Goal: Use online tool/utility: Utilize a website feature to perform a specific function

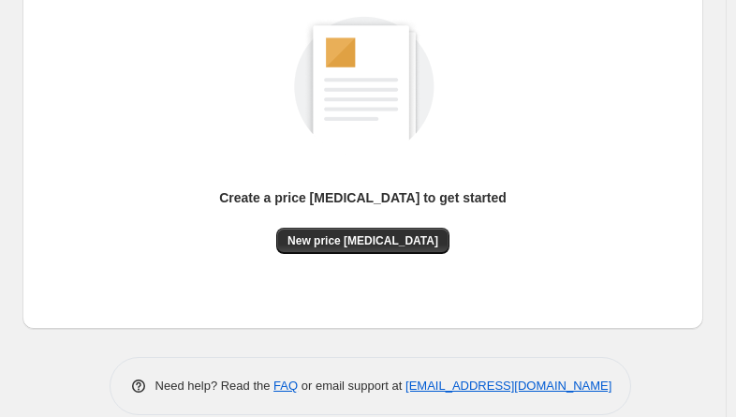
scroll to position [284, 0]
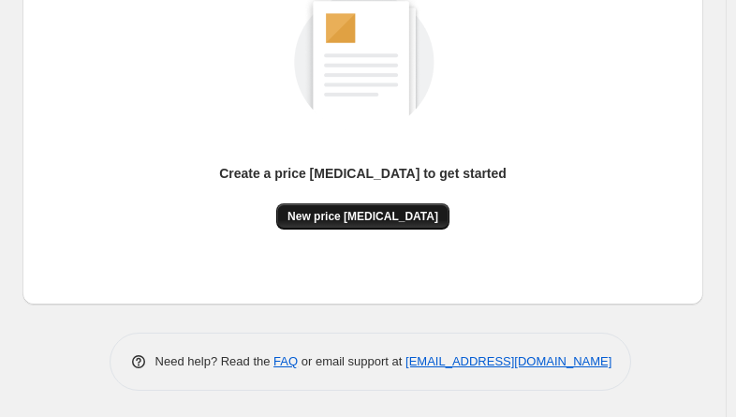
click at [363, 213] on span "New price [MEDICAL_DATA]" at bounding box center [362, 216] width 151 height 15
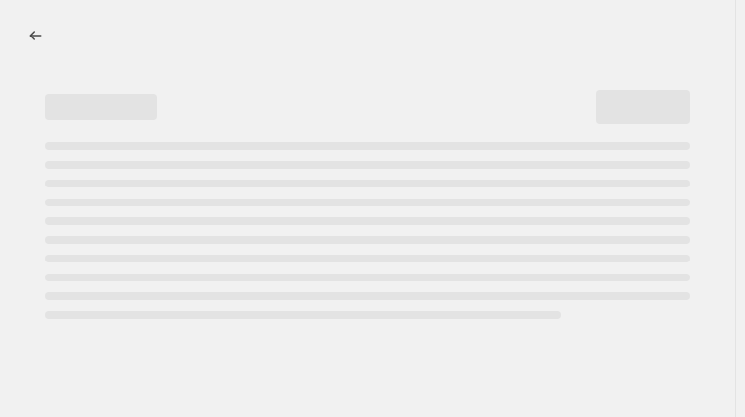
select select "percentage"
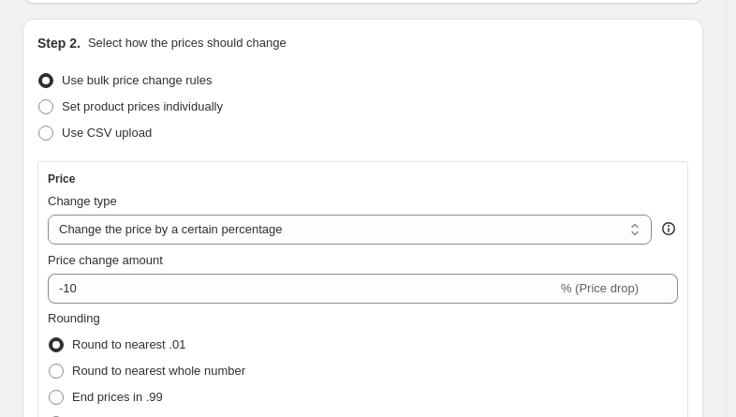
scroll to position [187, 0]
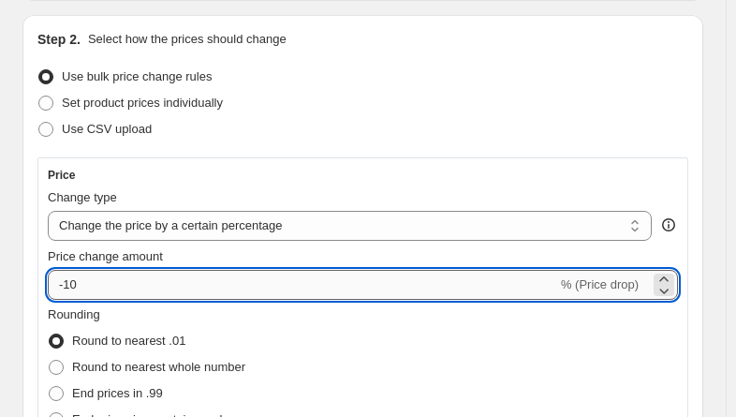
click at [135, 281] on input "-10" at bounding box center [302, 285] width 509 height 30
type input "-1"
type input "-25"
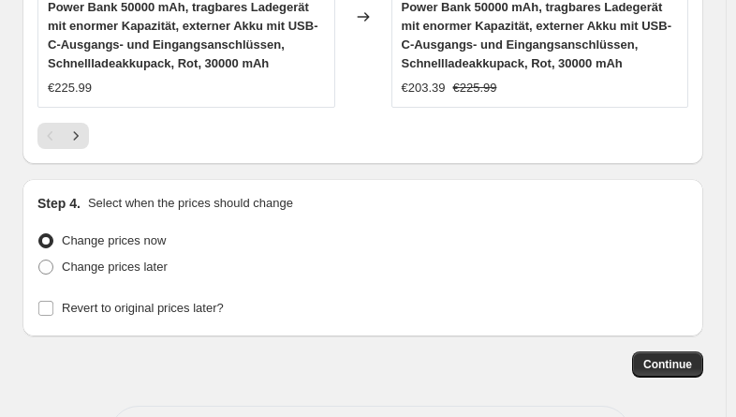
scroll to position [2280, 0]
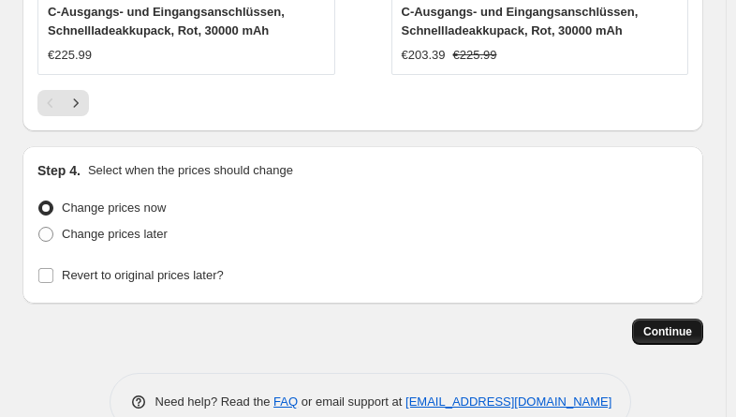
click at [673, 324] on span "Continue" at bounding box center [667, 331] width 49 height 15
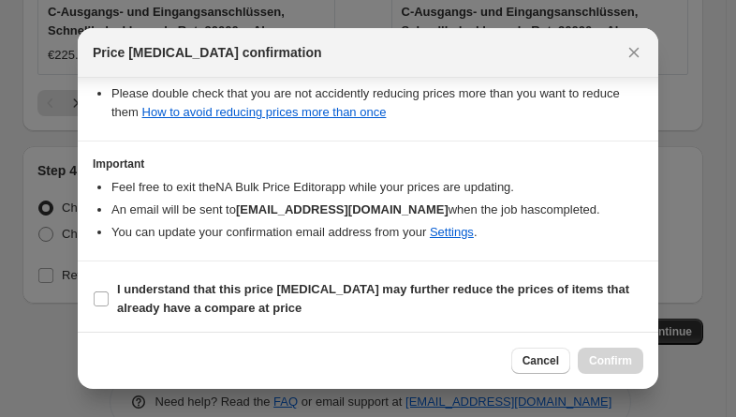
scroll to position [368, 0]
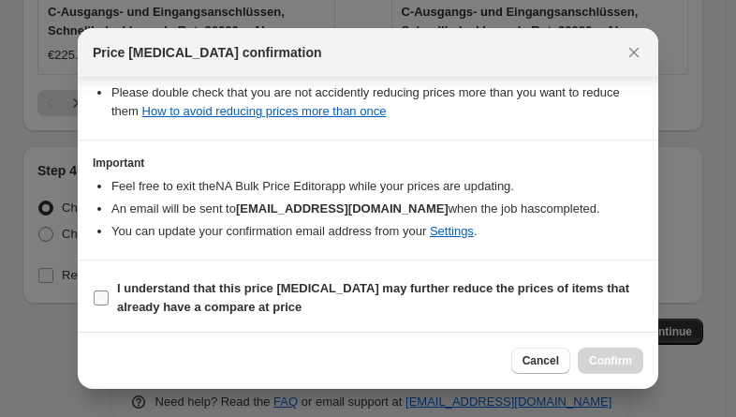
click at [97, 293] on input "I understand that this price [MEDICAL_DATA] may further reduce the prices of it…" at bounding box center [101, 297] width 15 height 15
checkbox input "true"
click at [614, 354] on span "Confirm" at bounding box center [610, 360] width 43 height 15
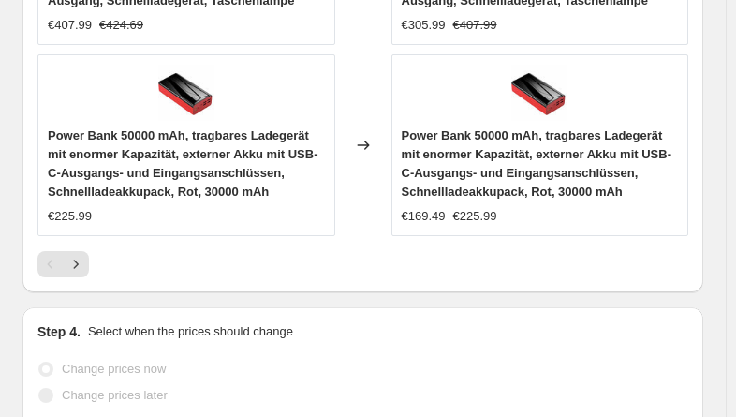
scroll to position [2329, 0]
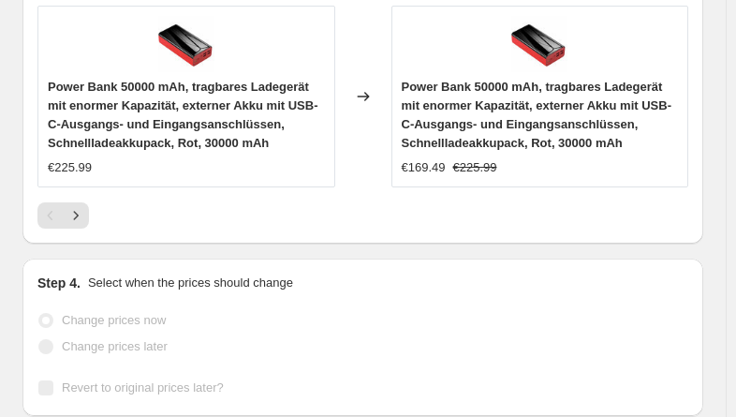
select select "percentage"
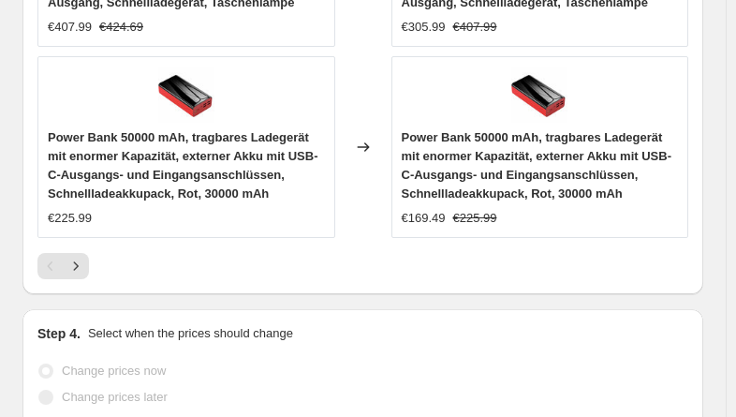
scroll to position [0, 0]
